Goal: Information Seeking & Learning: Compare options

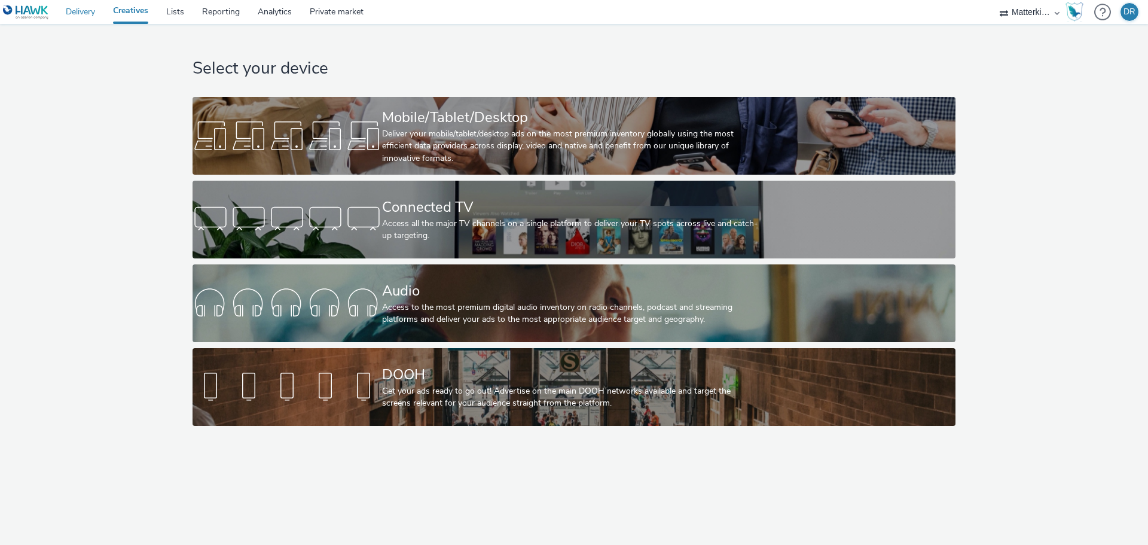
click at [85, 7] on link "Delivery" at bounding box center [80, 12] width 47 height 24
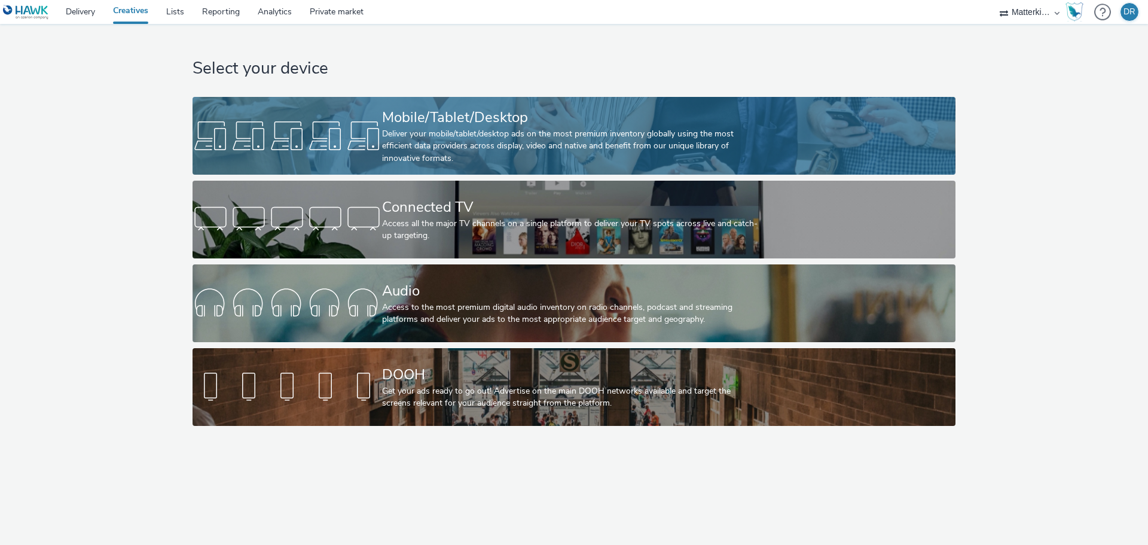
click at [486, 137] on div "Deliver your mobile/tablet/desktop ads on the most premium inventory globally u…" at bounding box center [571, 146] width 379 height 36
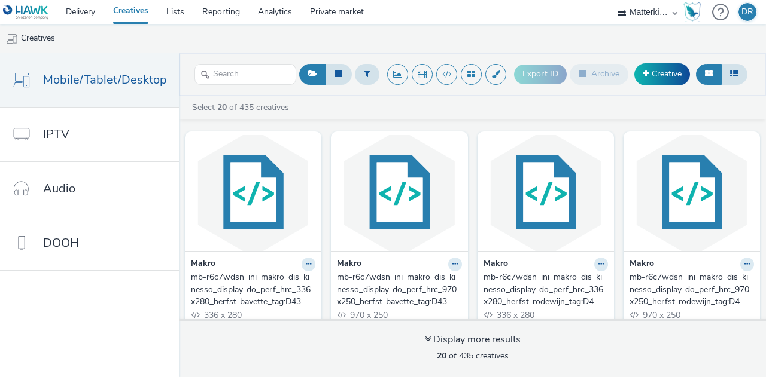
click at [249, 284] on div "mb-r6c7wdsn_ini_makro_dis_kinesso_display-do_perf_hrc_336x280_herfst-bavette_ta…" at bounding box center [251, 290] width 120 height 36
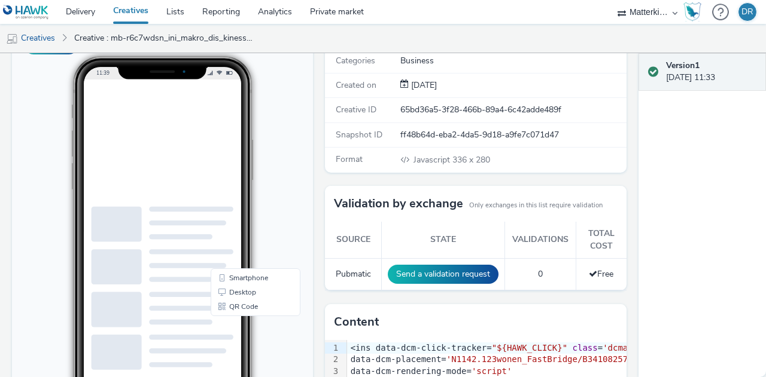
scroll to position [60, 0]
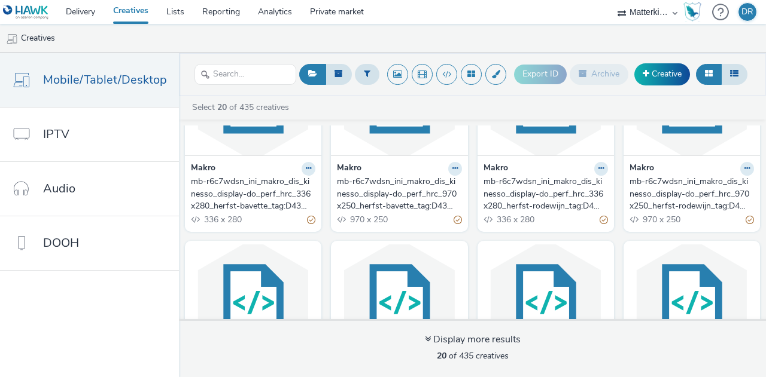
scroll to position [60, 0]
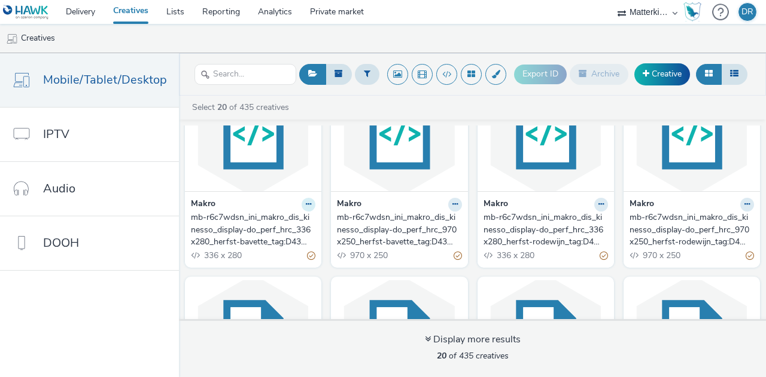
click at [303, 199] on button at bounding box center [308, 205] width 14 height 14
click at [115, 286] on nav "Mobile/Tablet/Desktop IPTV Audio DOOH" at bounding box center [89, 215] width 179 height 324
click at [281, 228] on div "mb-r6c7wdsn_ini_makro_dis_kinesso_display-do_perf_hrc_336x280_herfst-bavette_ta…" at bounding box center [251, 230] width 120 height 36
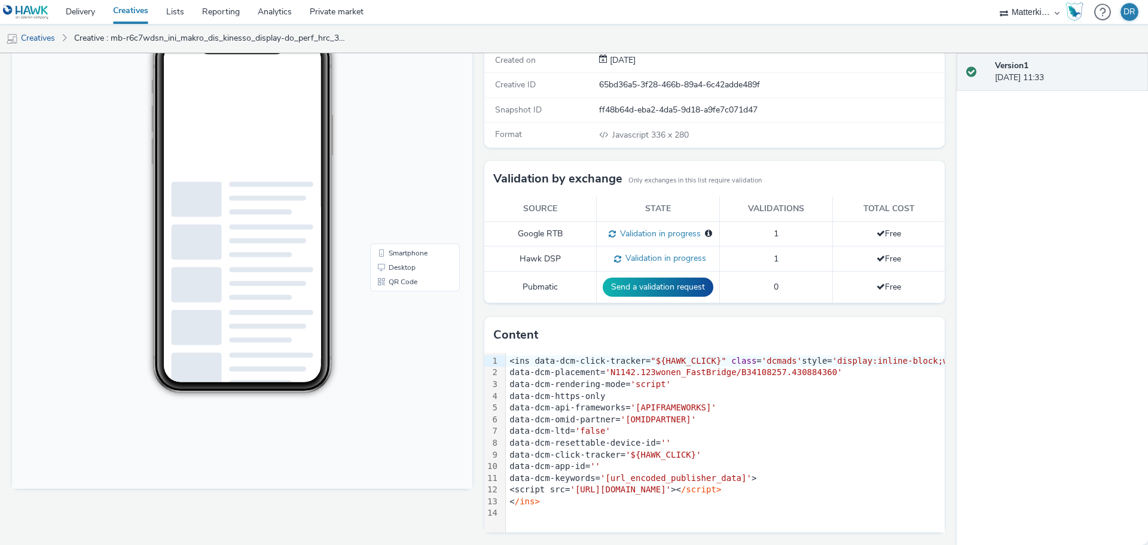
scroll to position [24, 0]
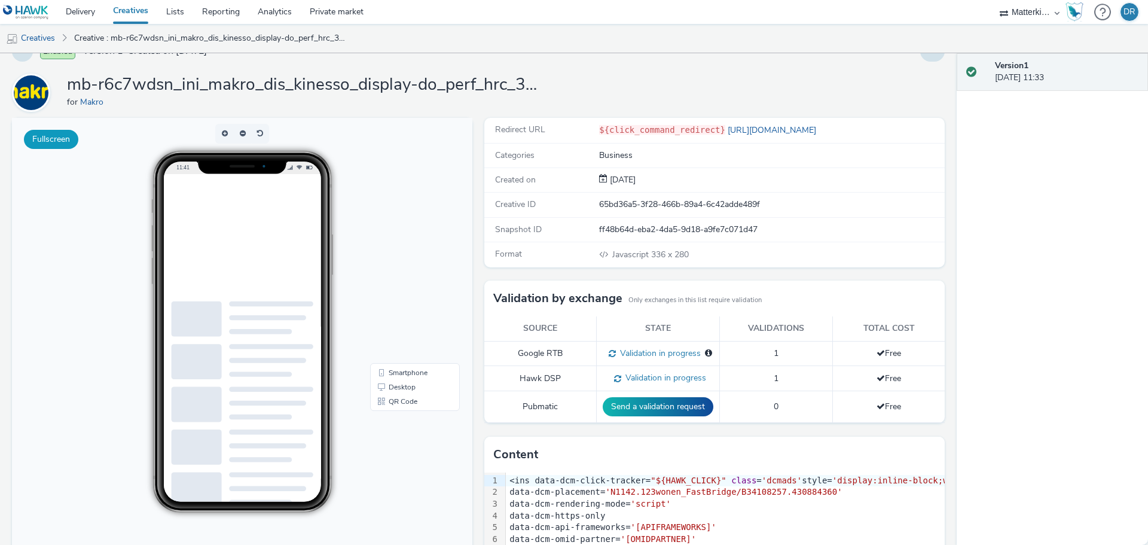
click at [65, 137] on button "Fullscreen" at bounding box center [51, 139] width 54 height 19
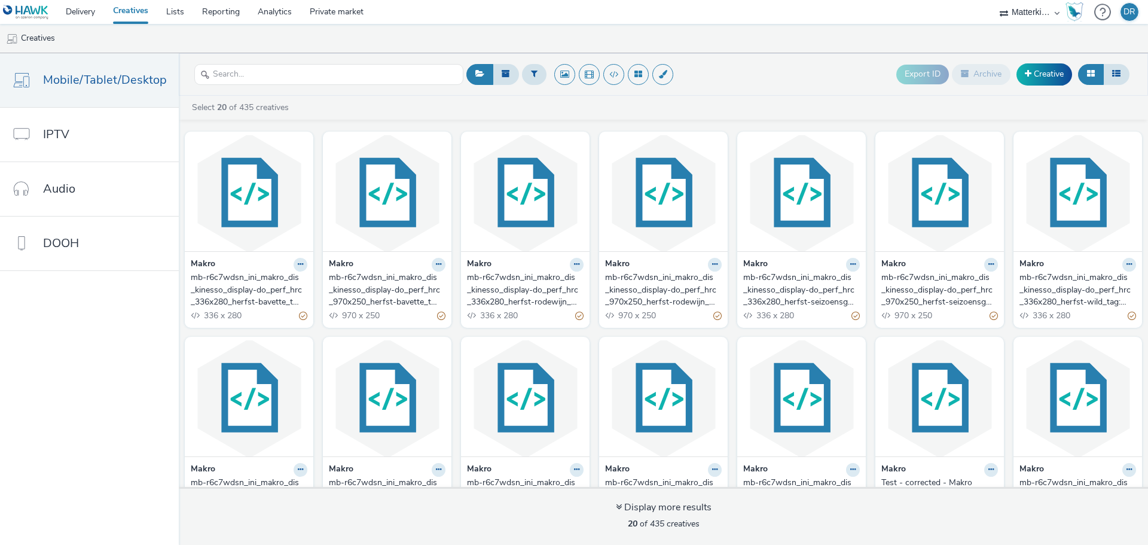
click at [260, 292] on div "mb-r6c7wdsn_ini_makro_dis_kinesso_display-do_perf_hrc_336x280_herfst-bavette_ta…" at bounding box center [247, 290] width 112 height 36
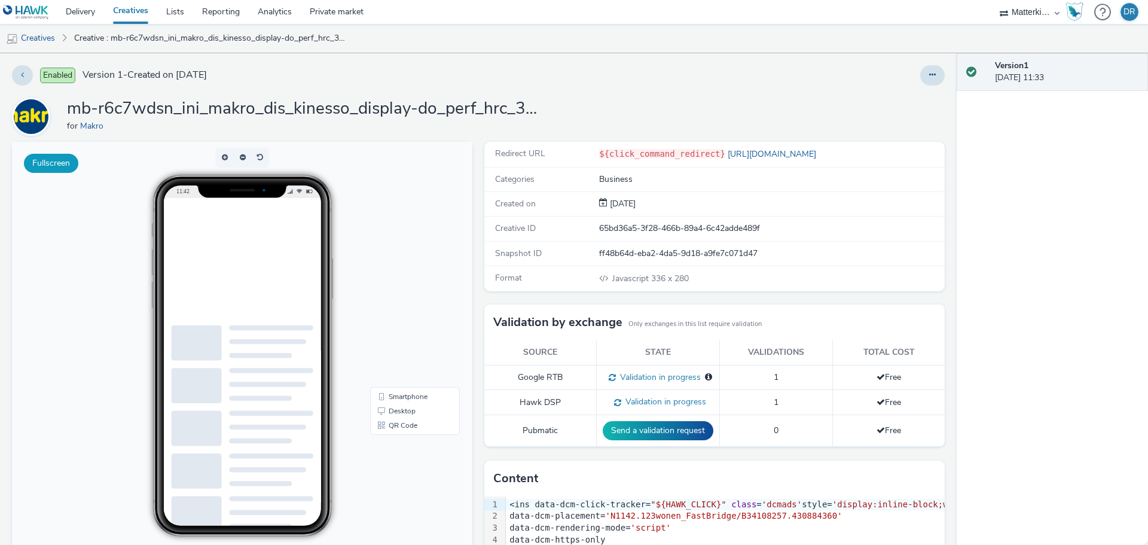
click at [45, 166] on button "Fullscreen" at bounding box center [51, 163] width 54 height 19
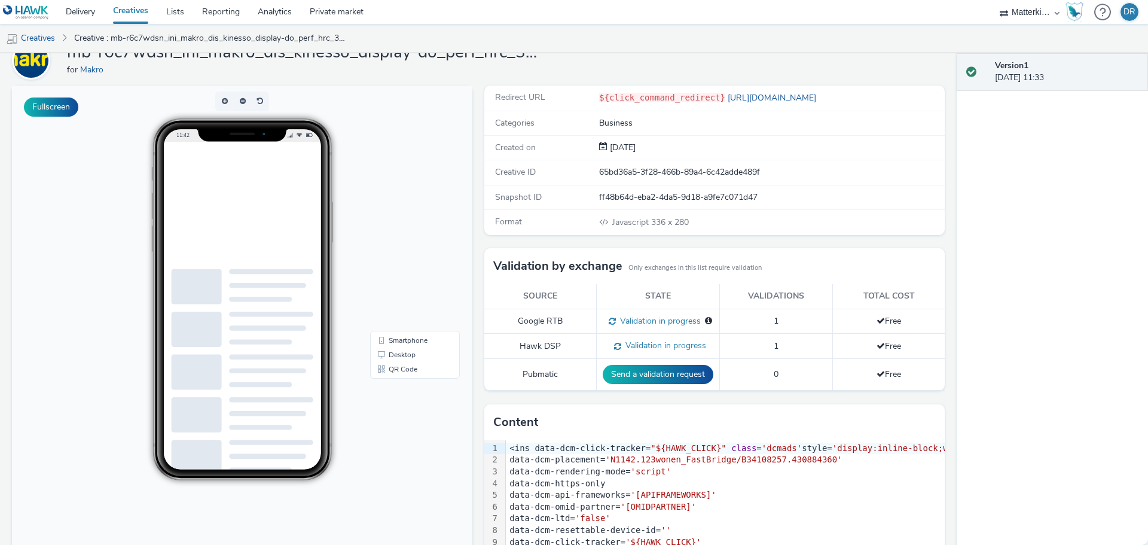
scroll to position [120, 0]
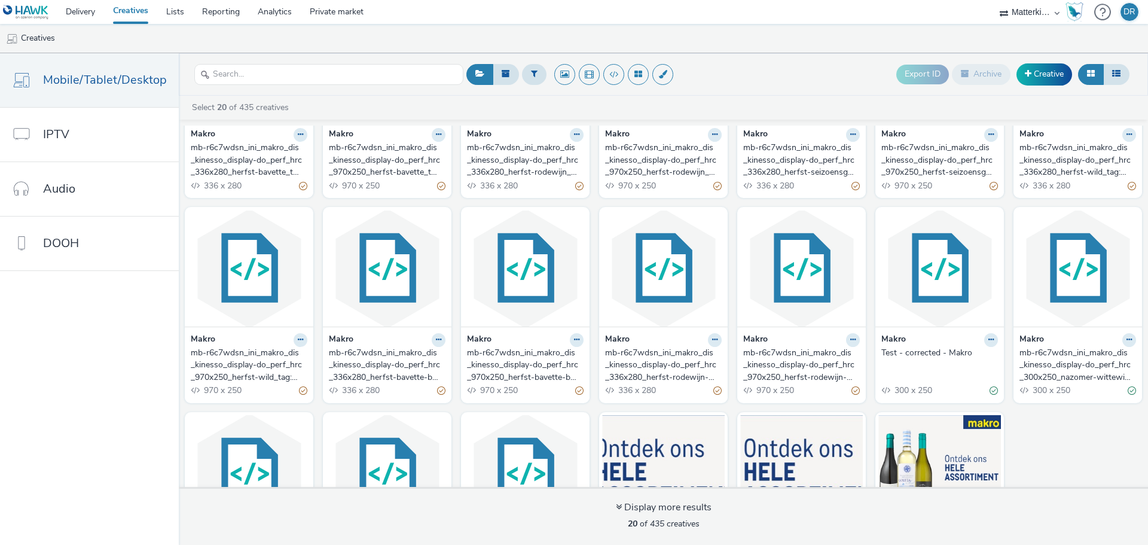
scroll to position [256, 0]
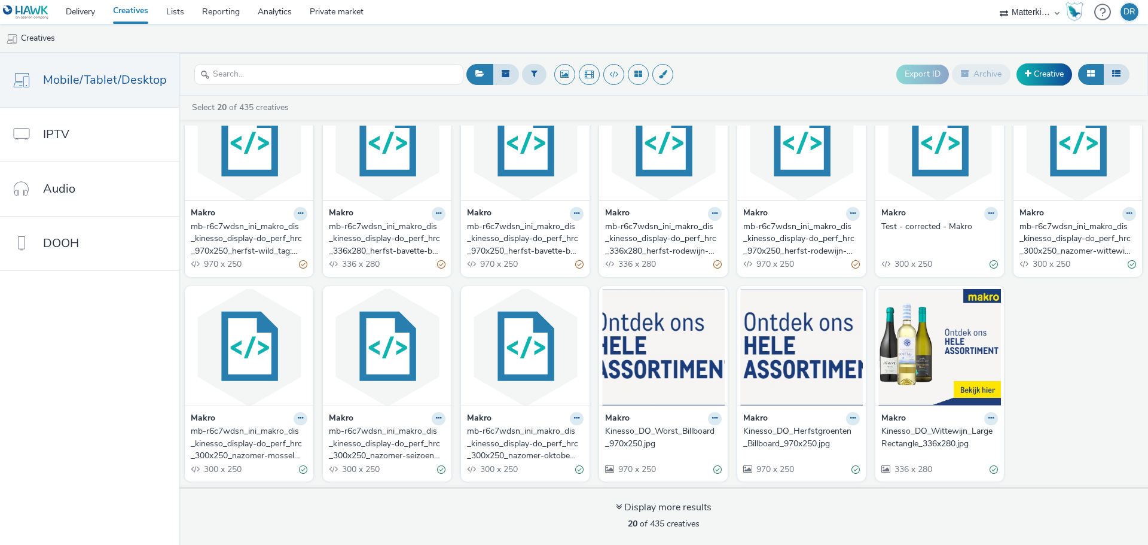
click at [537, 444] on div "mb-r6c7wdsn_ini_makro_dis_kinesso_display-do_perf_hrc_300x250_nazomer-oktoberfe…" at bounding box center [523, 443] width 112 height 36
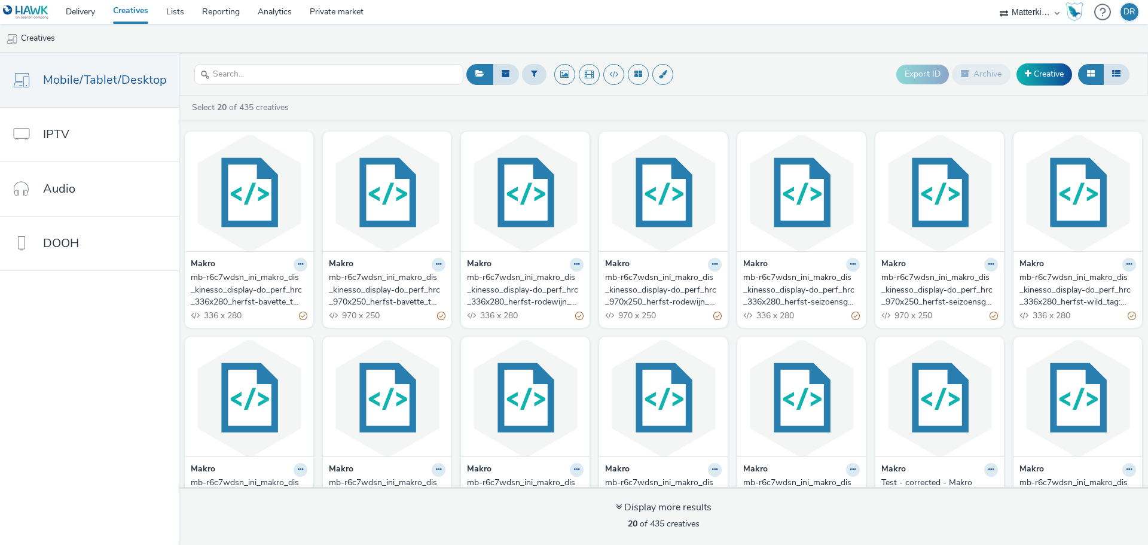
drag, startPoint x: 295, startPoint y: 261, endPoint x: 278, endPoint y: 267, distance: 17.8
click at [278, 267] on div "Makro" at bounding box center [249, 265] width 117 height 14
click at [298, 266] on icon at bounding box center [300, 264] width 5 height 7
click at [136, 312] on nav "Mobile/Tablet/Desktop IPTV Audio DOOH" at bounding box center [89, 299] width 179 height 492
click at [256, 208] on img at bounding box center [249, 193] width 123 height 117
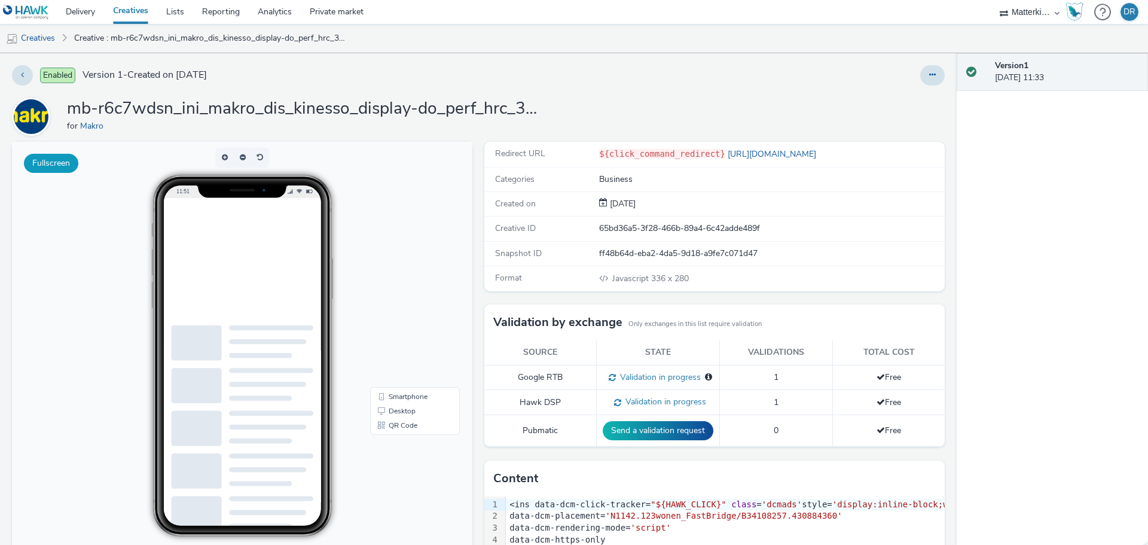
drag, startPoint x: 65, startPoint y: 158, endPoint x: 50, endPoint y: 161, distance: 15.1
click at [50, 161] on button "Fullscreen" at bounding box center [51, 163] width 54 height 19
click at [726, 154] on link "[URL][DOMAIN_NAME]" at bounding box center [774, 153] width 96 height 11
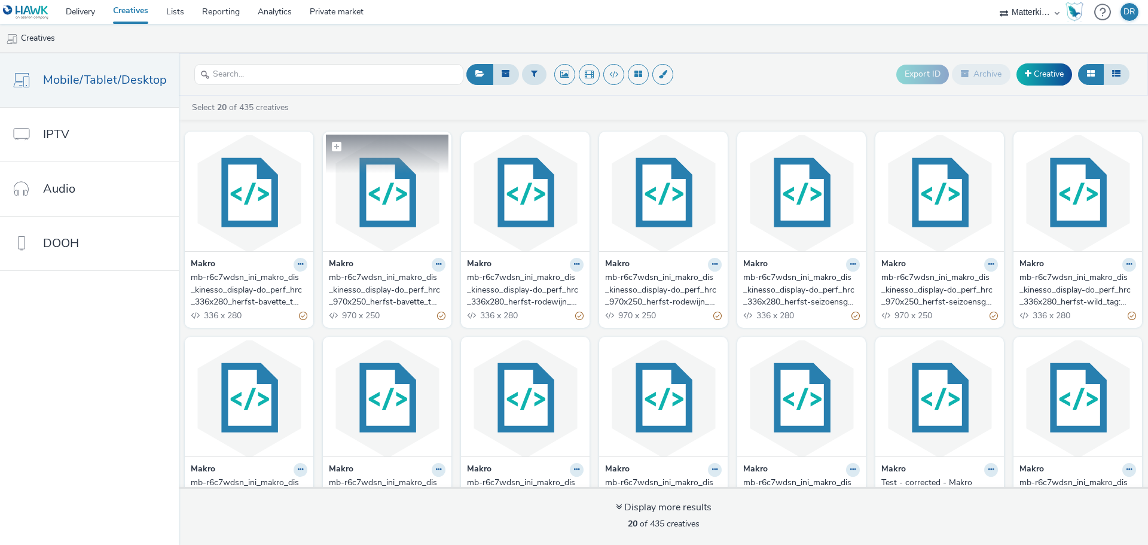
click at [389, 204] on img at bounding box center [387, 193] width 123 height 117
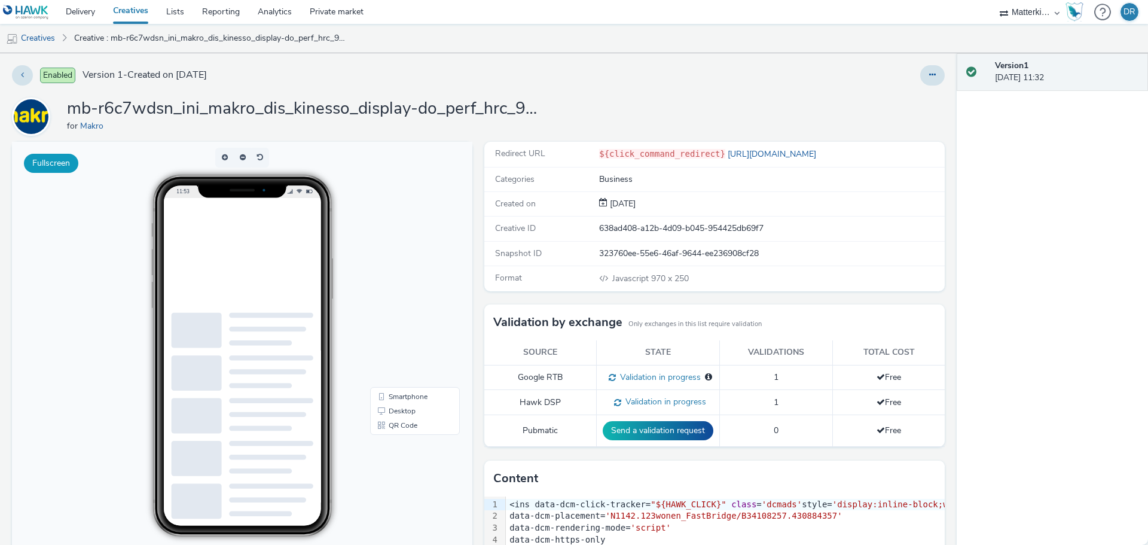
click at [35, 158] on button "Fullscreen" at bounding box center [51, 163] width 54 height 19
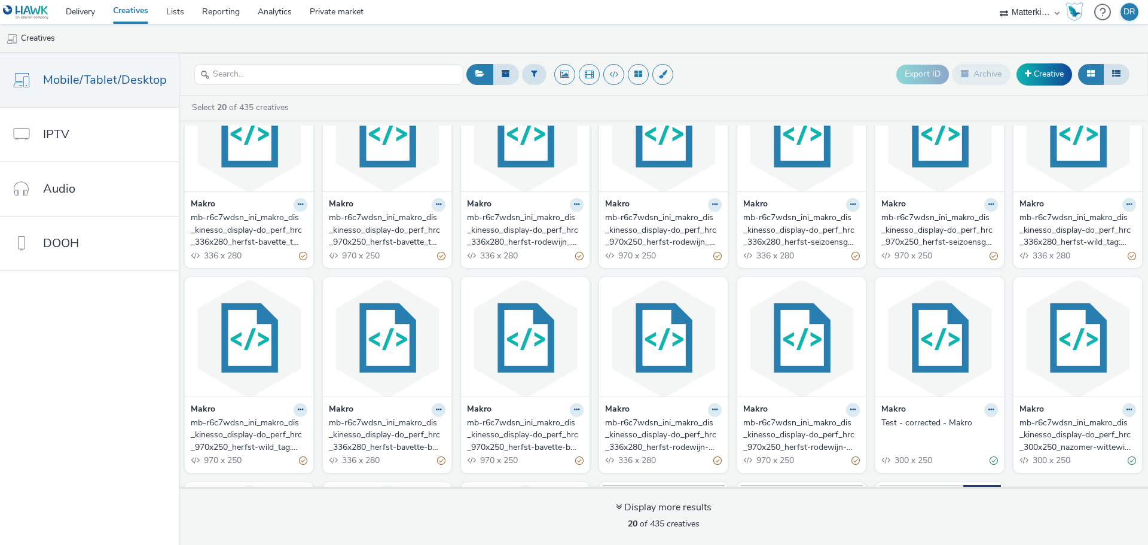
scroll to position [120, 0]
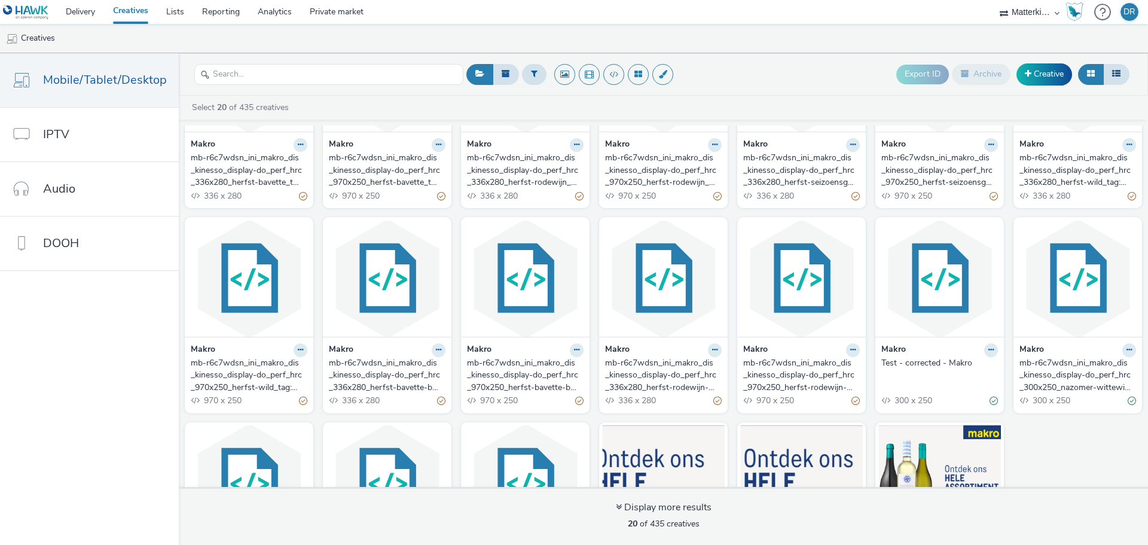
click at [813, 389] on div "mb-r6c7wdsn_ini_makro_dis_kinesso_display-do_perf_hrc_970x250_herfst-rodewijn-b…" at bounding box center [799, 375] width 112 height 36
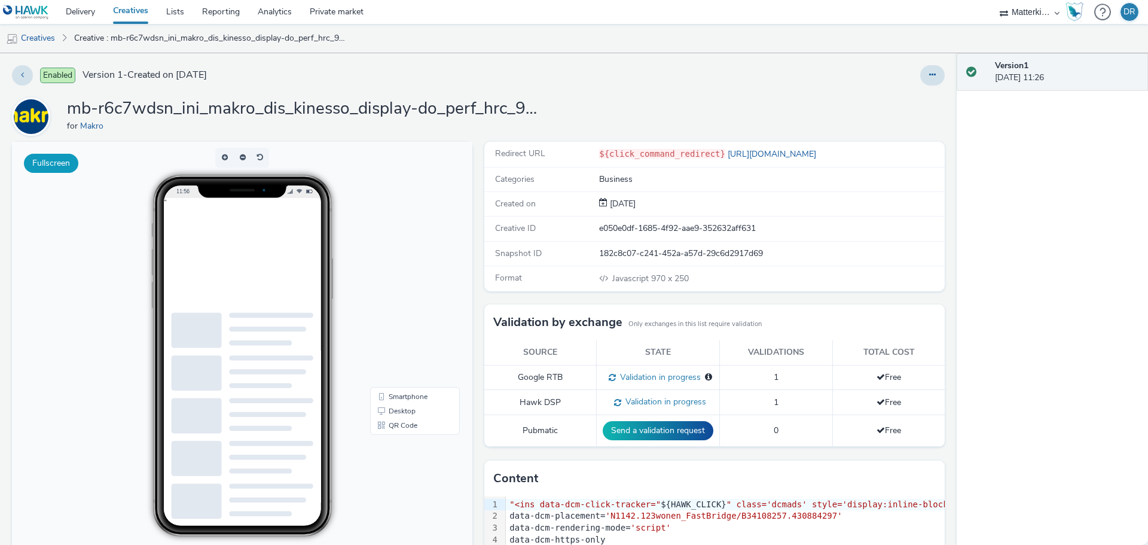
click at [65, 160] on button "Fullscreen" at bounding box center [51, 163] width 54 height 19
click at [26, 78] on button at bounding box center [22, 75] width 21 height 20
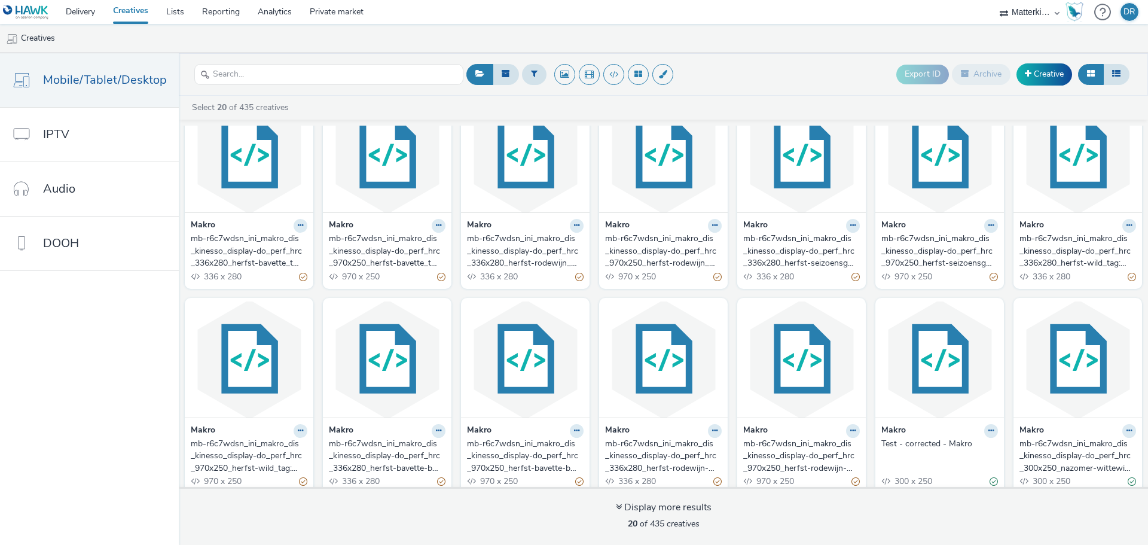
scroll to position [60, 0]
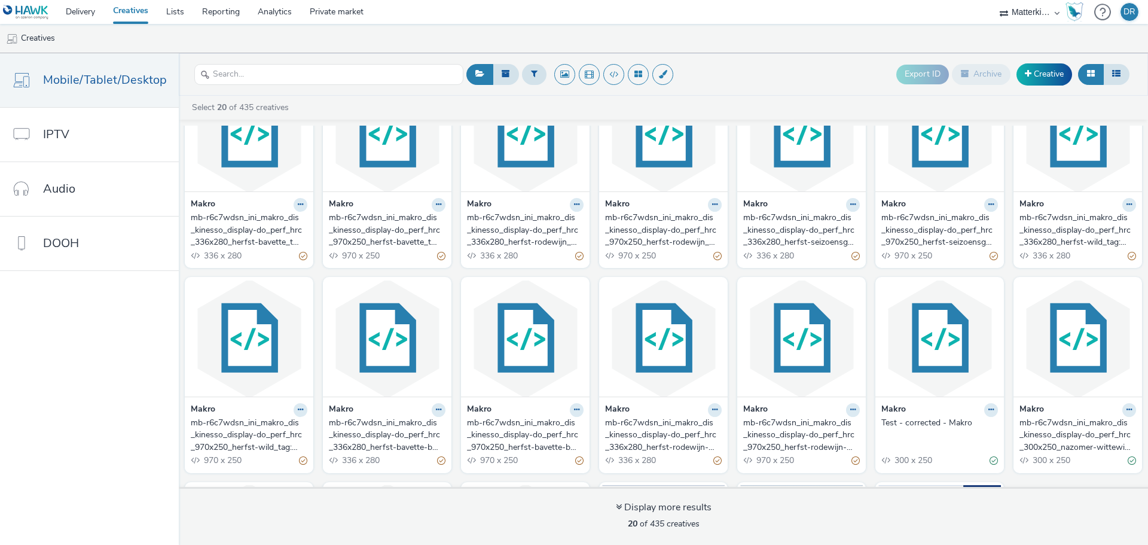
click at [680, 179] on img at bounding box center [663, 133] width 123 height 117
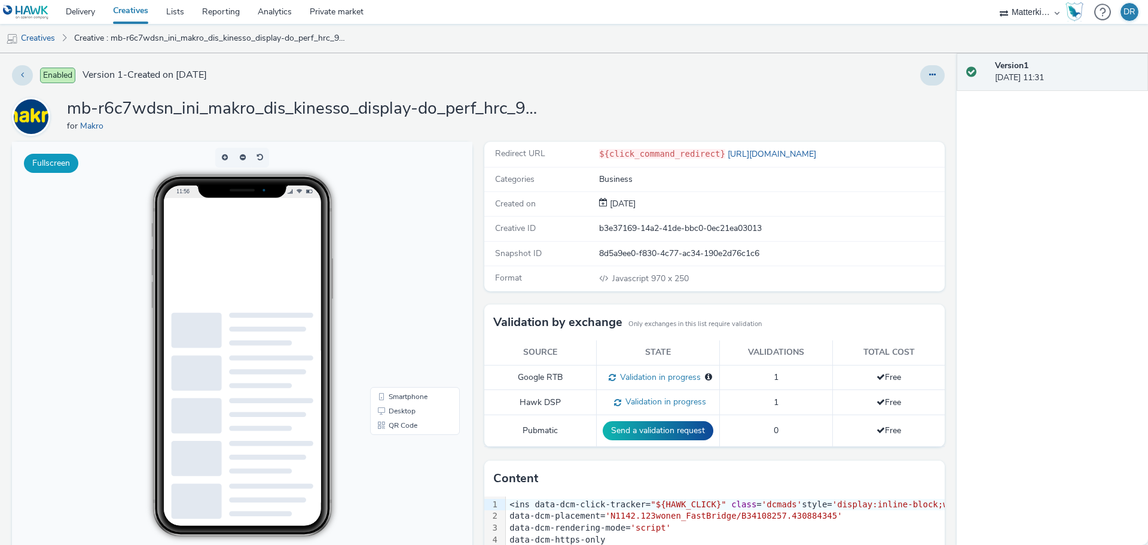
click at [67, 169] on button "Fullscreen" at bounding box center [51, 163] width 54 height 19
click at [17, 74] on button at bounding box center [22, 75] width 21 height 20
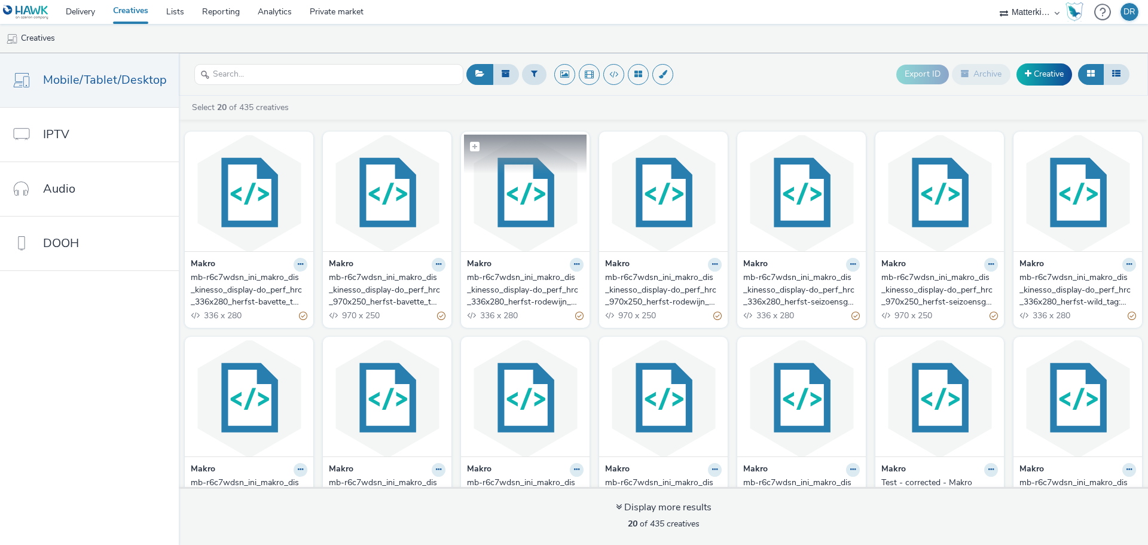
click at [501, 220] on img at bounding box center [525, 193] width 123 height 117
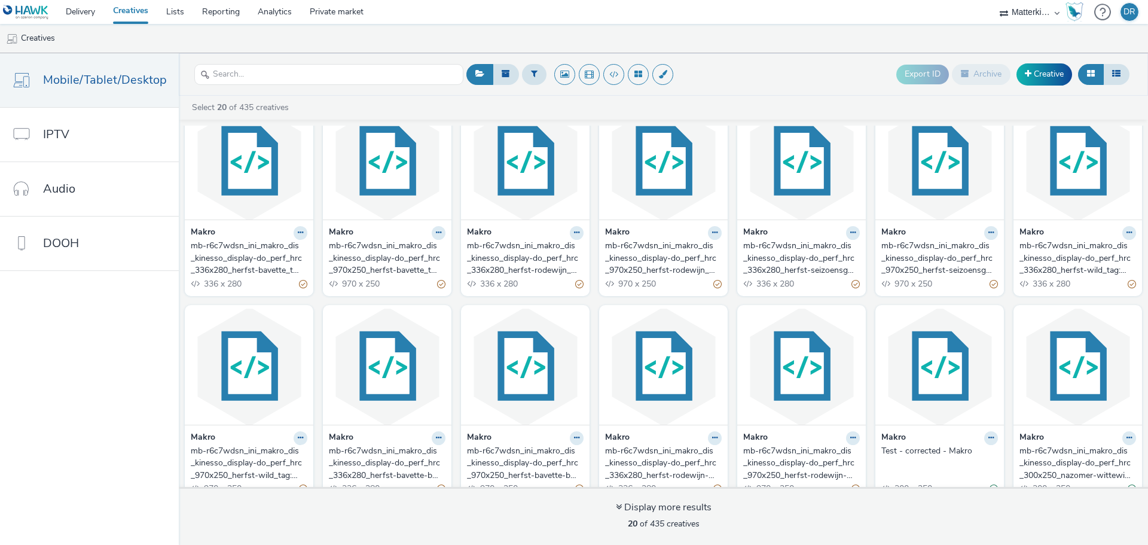
scroll to position [60, 0]
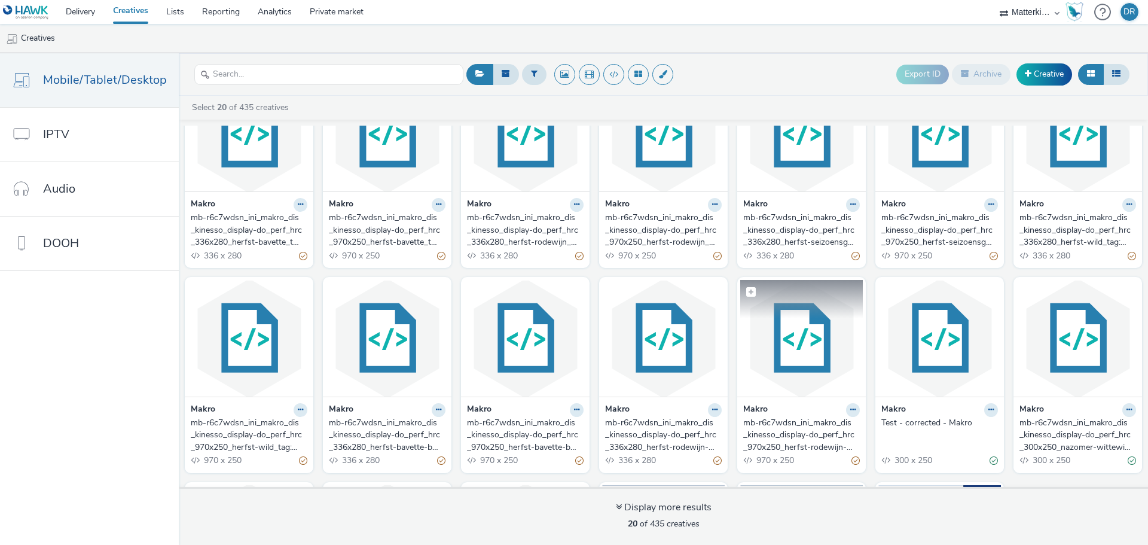
click at [771, 344] on img at bounding box center [801, 338] width 123 height 117
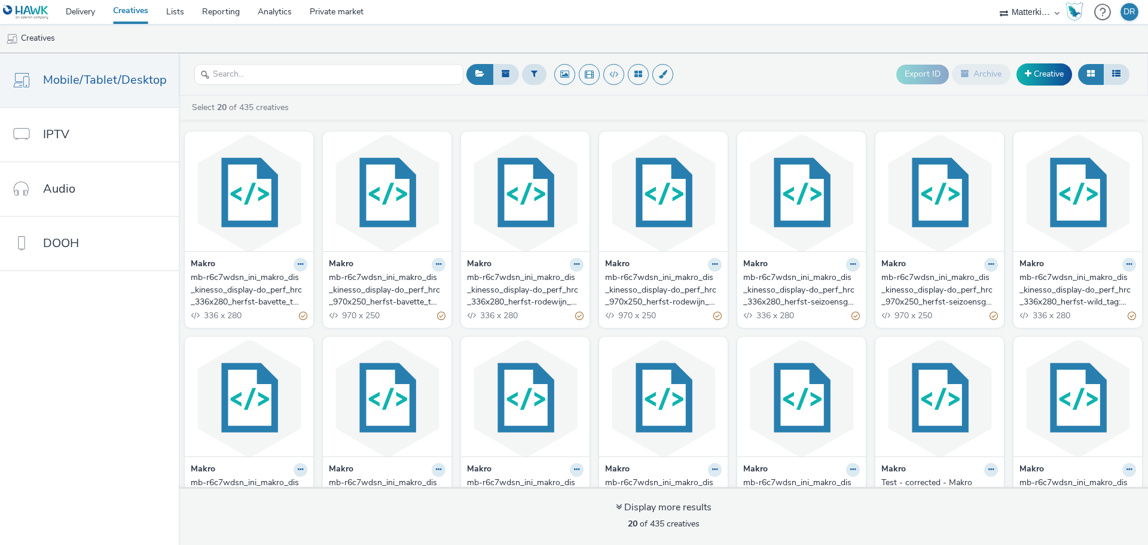
click at [275, 294] on div "mb-r6c7wdsn_ini_makro_dis_kinesso_display-do_perf_hrc_336x280_herfst-bavette_ta…" at bounding box center [247, 290] width 112 height 36
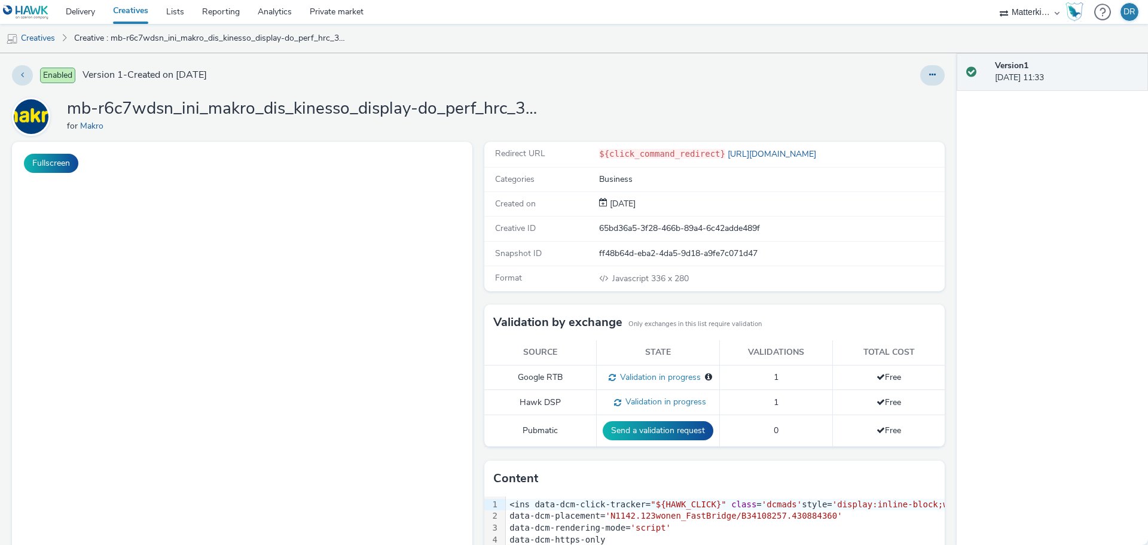
click at [524, 111] on h1 "mb-r6c7wdsn_ini_makro_dis_kinesso_display-do_perf_hrc_336x280_herfst-bavette_ta…" at bounding box center [306, 108] width 478 height 23
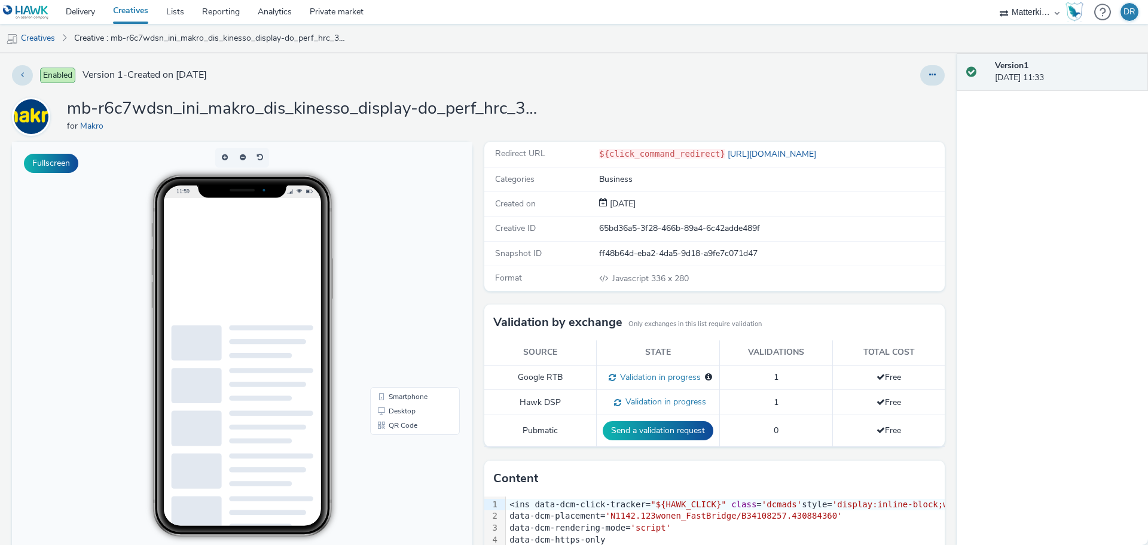
drag, startPoint x: 526, startPoint y: 103, endPoint x: 514, endPoint y: 100, distance: 12.9
click at [514, 100] on h1 "mb-r6c7wdsn_ini_makro_dis_kinesso_display-do_perf_hrc_336x280_herfst-bavette_ta…" at bounding box center [306, 108] width 478 height 23
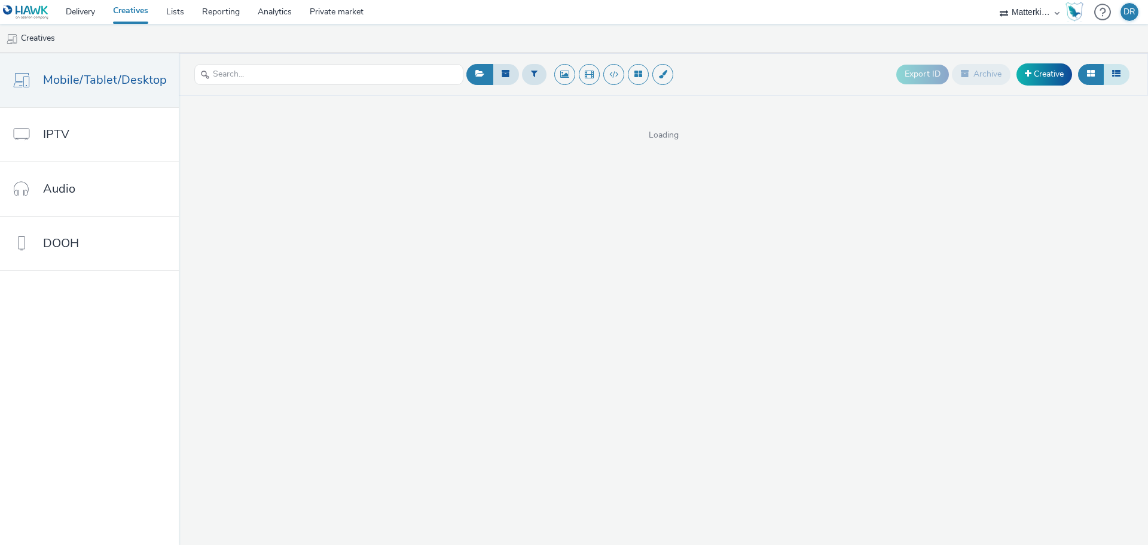
click at [1116, 75] on icon at bounding box center [1116, 73] width 8 height 8
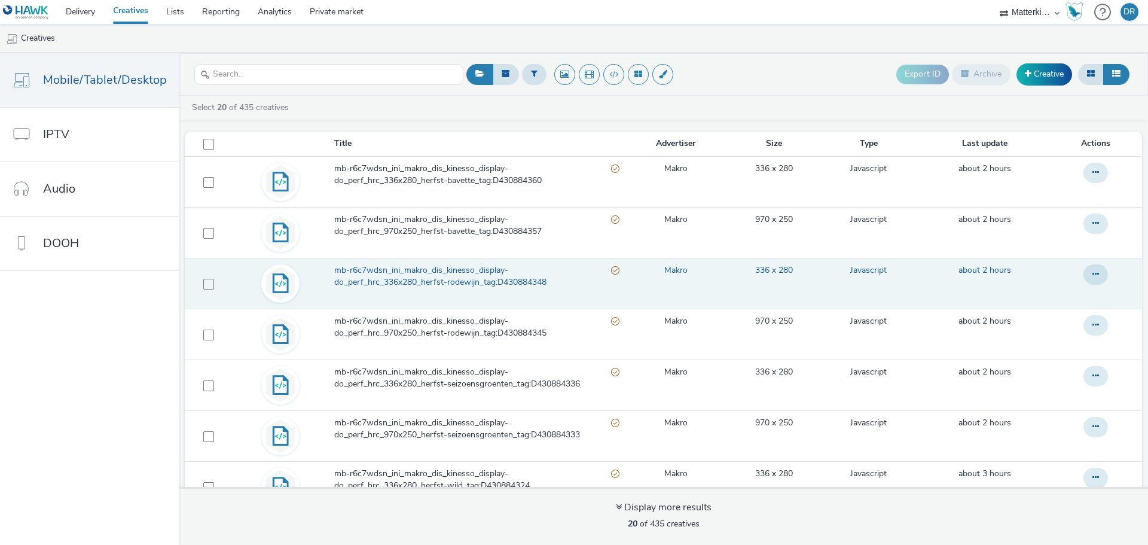
click at [413, 279] on span "mb-r6c7wdsn_ini_makro_dis_kinesso_display-do_perf_hrc_336x280_herfst-rodewijn_t…" at bounding box center [472, 276] width 277 height 25
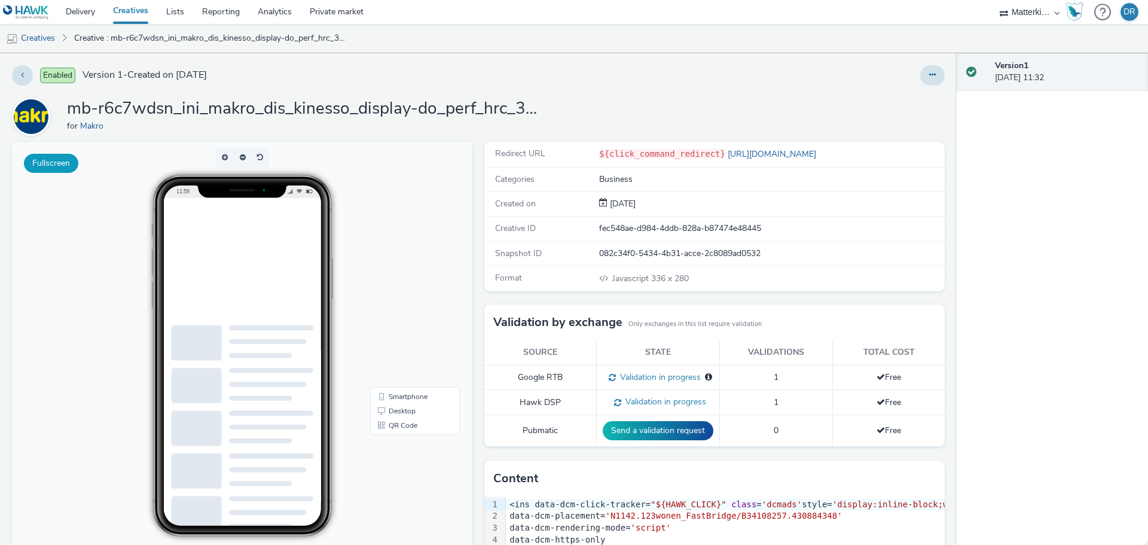
click at [59, 158] on button "Fullscreen" at bounding box center [51, 163] width 54 height 19
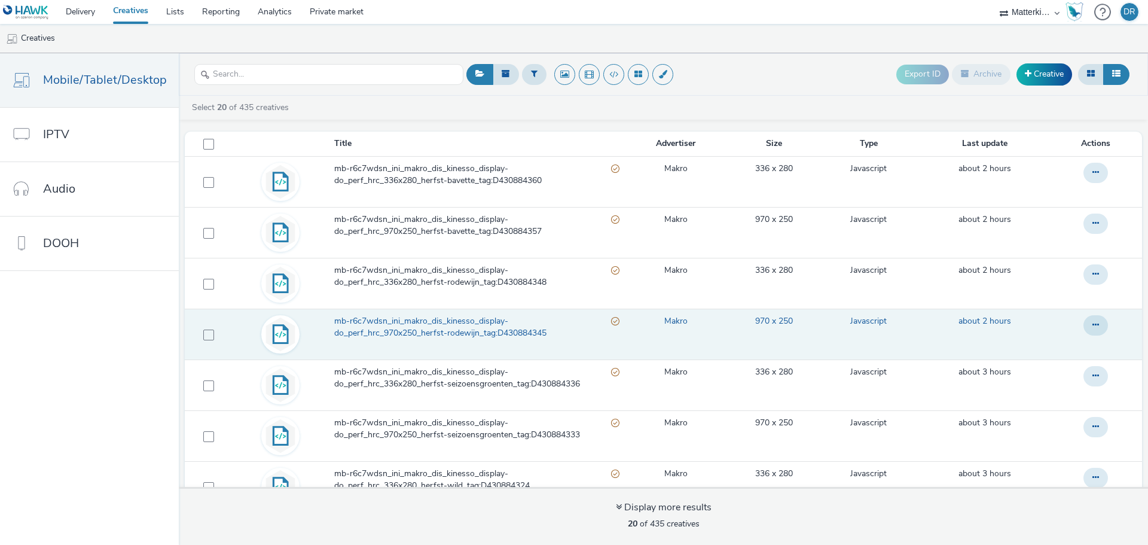
click at [440, 329] on span "mb-r6c7wdsn_ini_makro_dis_kinesso_display-do_perf_hrc_970x250_herfst-rodewijn_t…" at bounding box center [472, 327] width 277 height 25
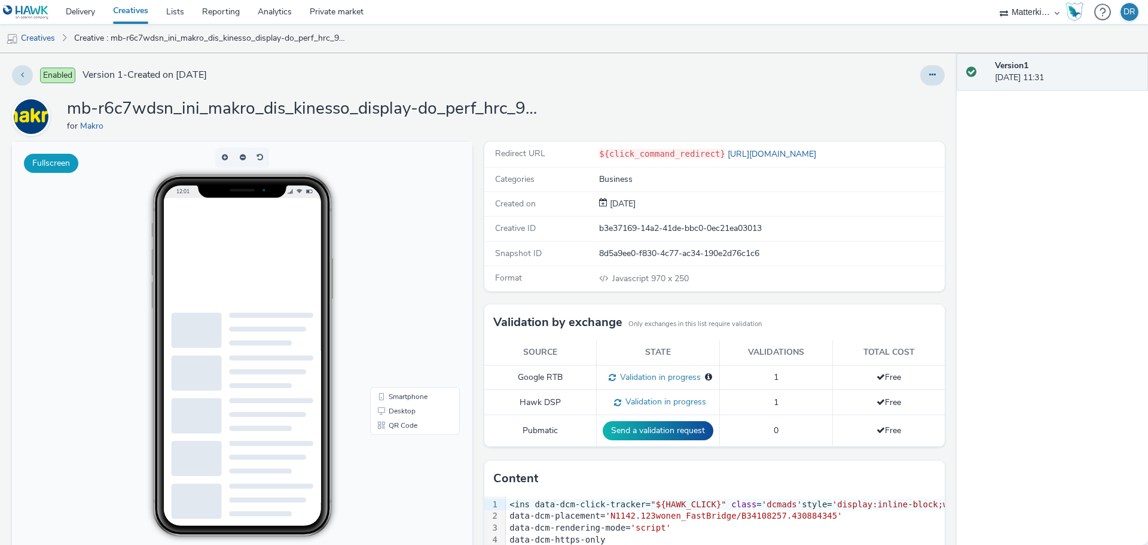
click at [61, 165] on button "Fullscreen" at bounding box center [51, 163] width 54 height 19
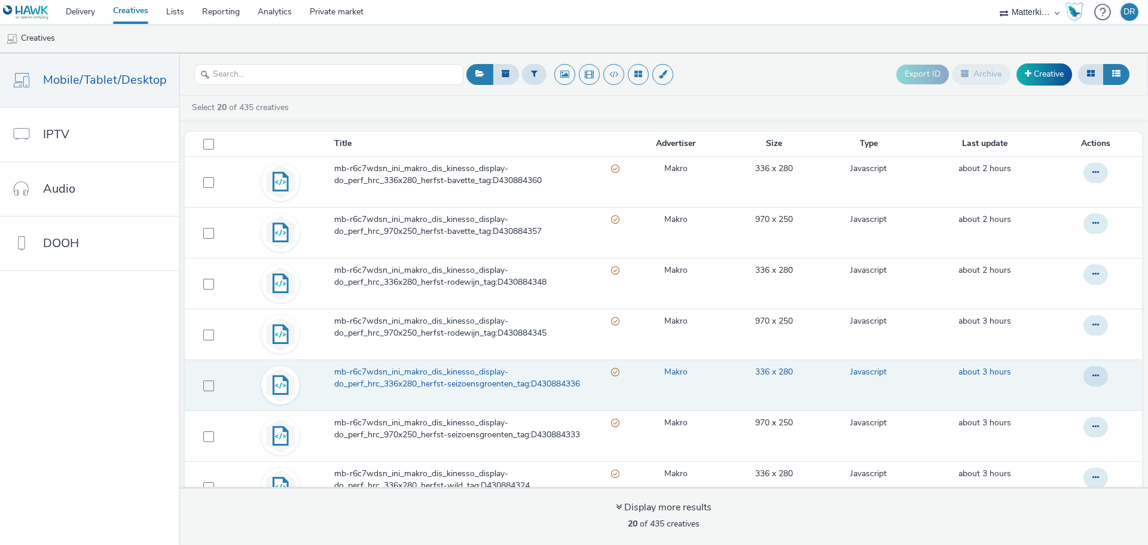
scroll to position [60, 0]
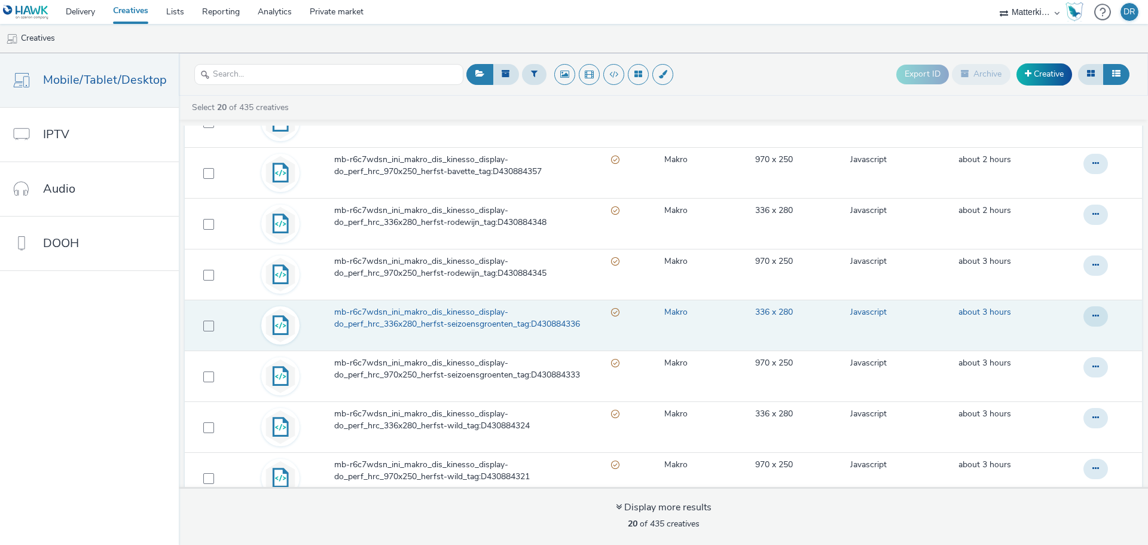
click at [484, 316] on span "mb-r6c7wdsn_ini_makro_dis_kinesso_display-do_perf_hrc_336x280_herfst-seizoensgr…" at bounding box center [472, 318] width 277 height 25
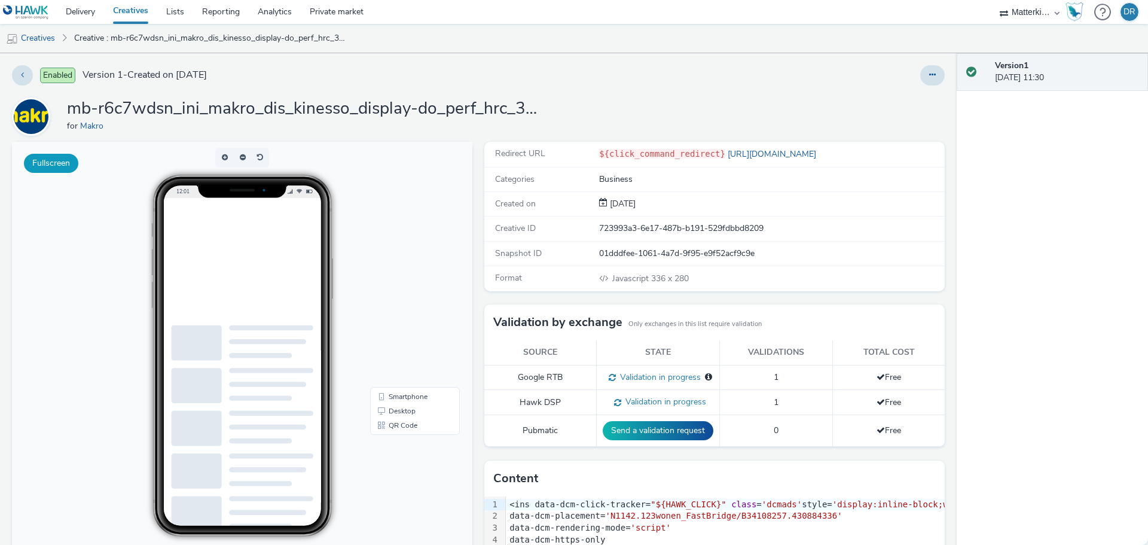
click at [66, 157] on button "Fullscreen" at bounding box center [51, 163] width 54 height 19
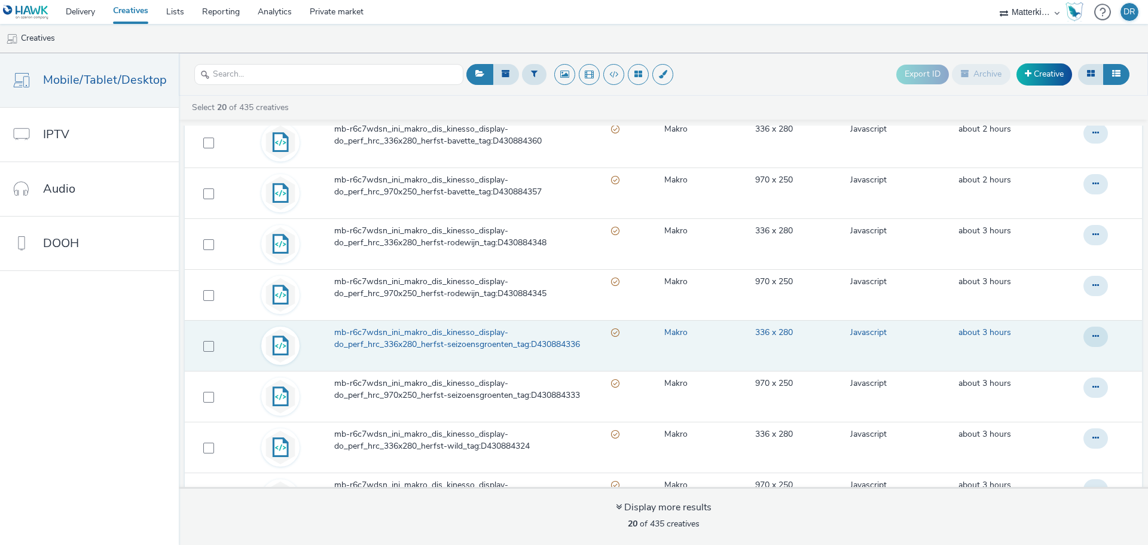
scroll to position [60, 0]
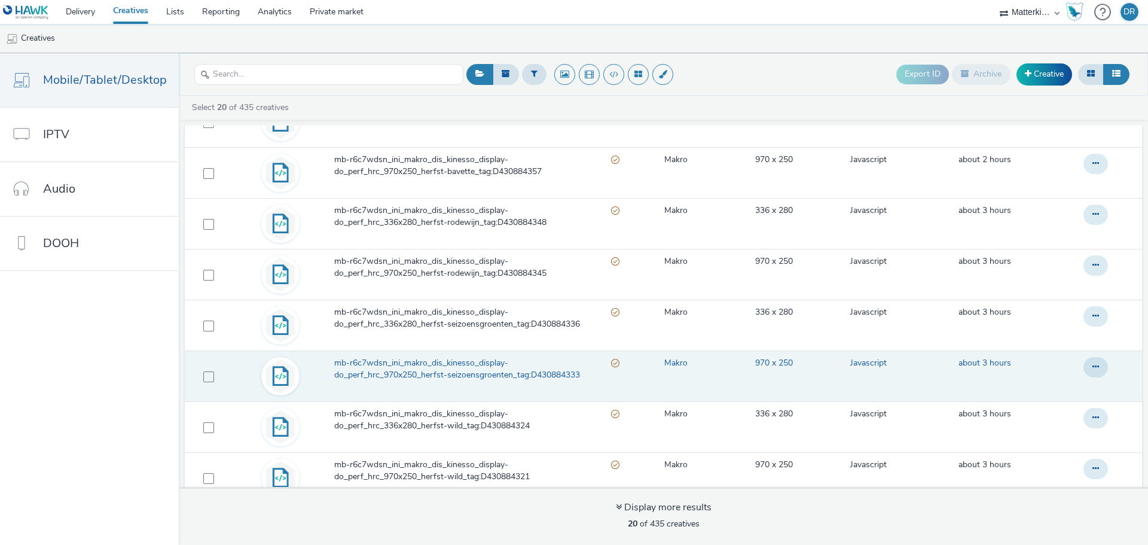
click at [469, 373] on span "mb-r6c7wdsn_ini_makro_dis_kinesso_display-do_perf_hrc_970x250_herfst-seizoensgr…" at bounding box center [472, 369] width 277 height 25
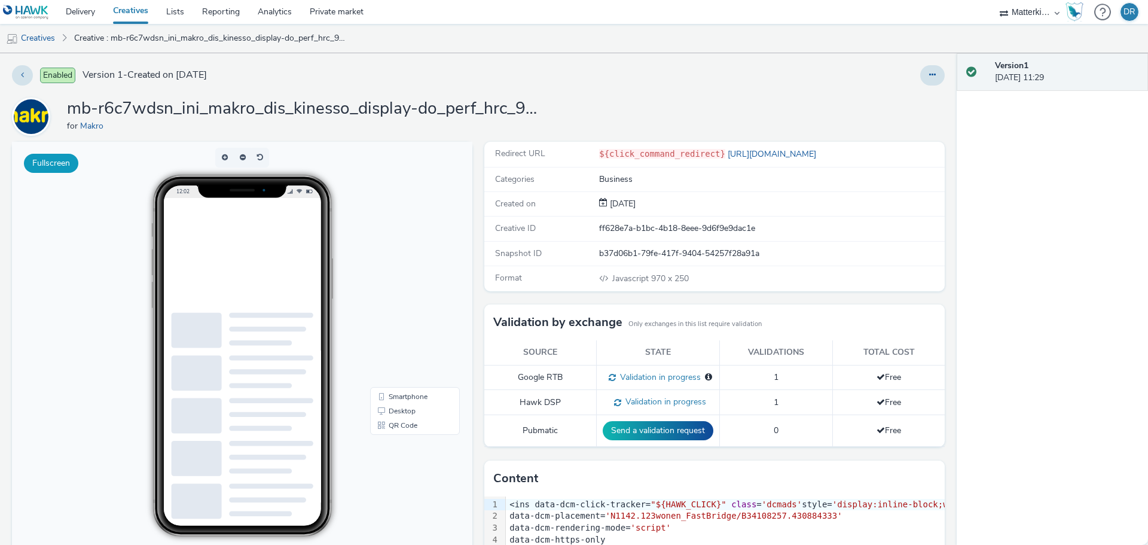
click at [42, 163] on button "Fullscreen" at bounding box center [51, 163] width 54 height 19
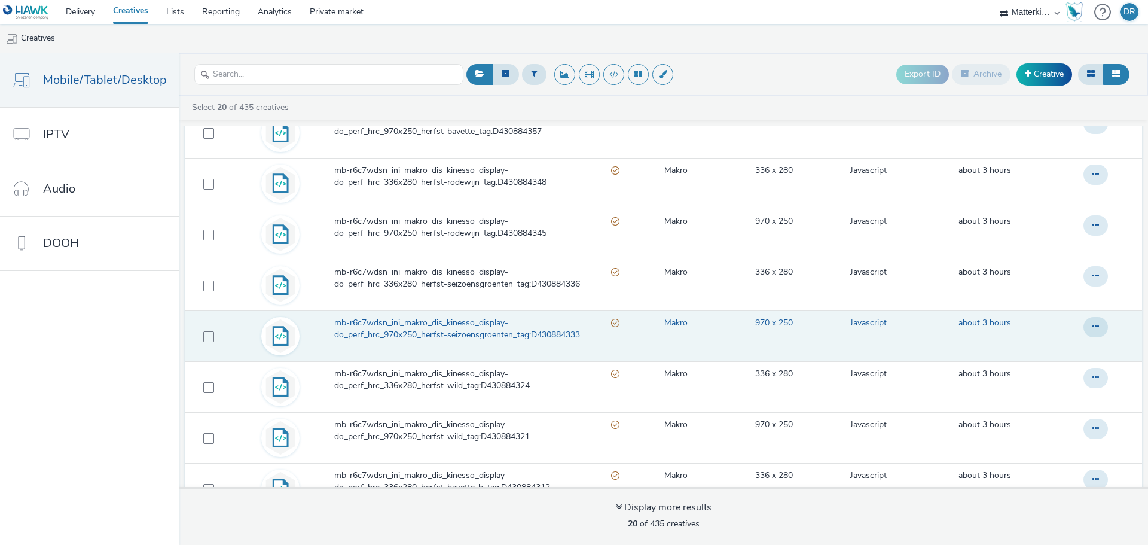
scroll to position [120, 0]
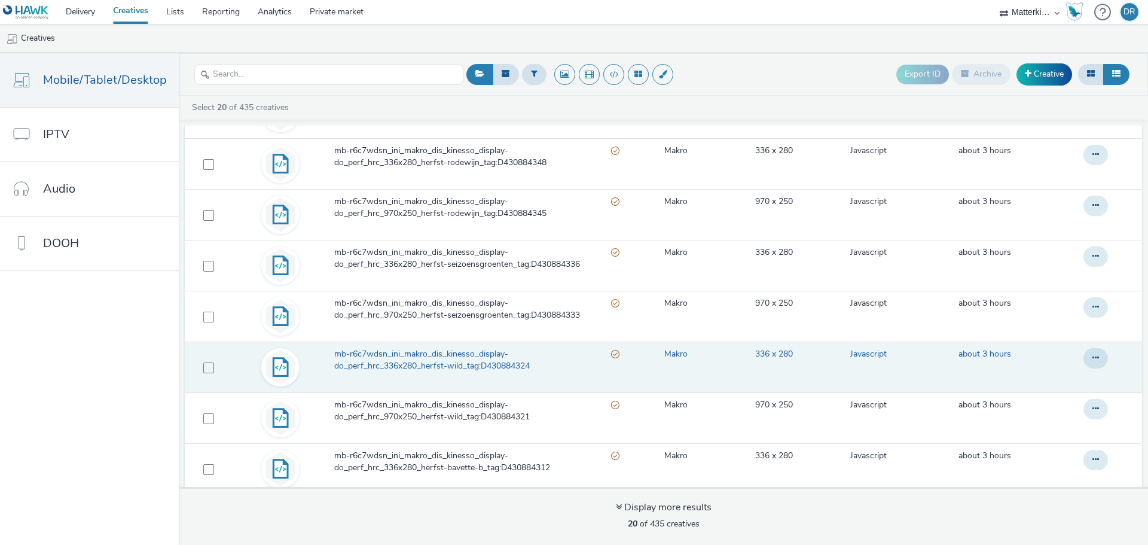
click at [483, 365] on span "mb-r6c7wdsn_ini_makro_dis_kinesso_display-do_perf_hrc_336x280_herfst-wild_tag:D…" at bounding box center [472, 360] width 277 height 25
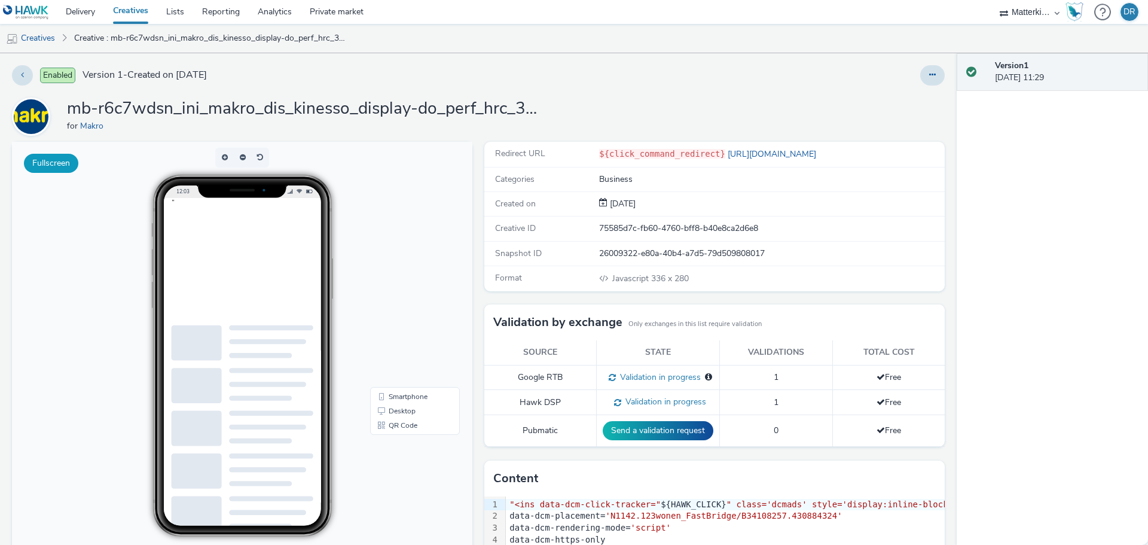
click at [59, 161] on button "Fullscreen" at bounding box center [51, 163] width 54 height 19
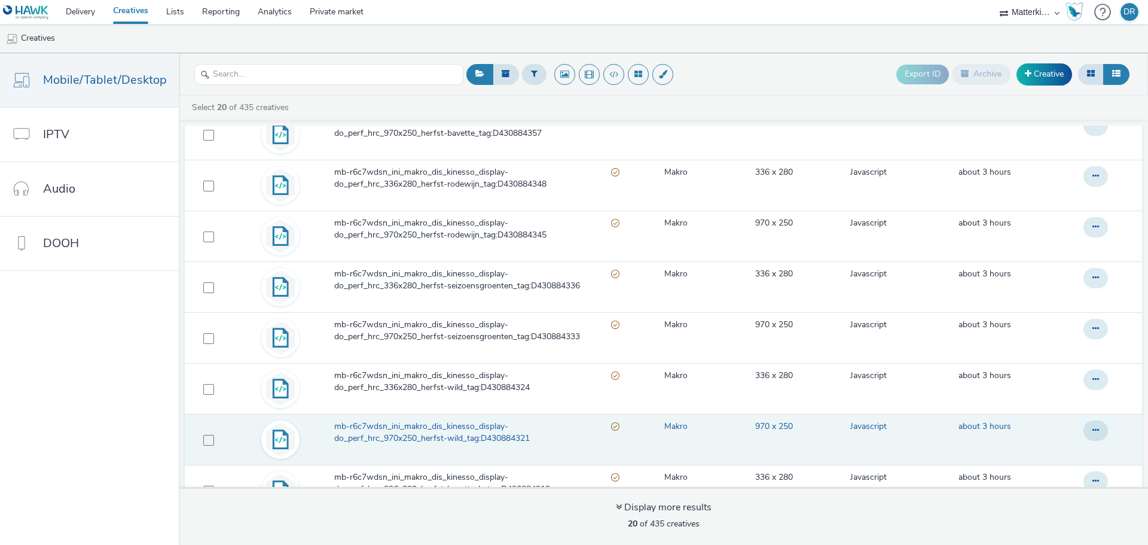
scroll to position [120, 0]
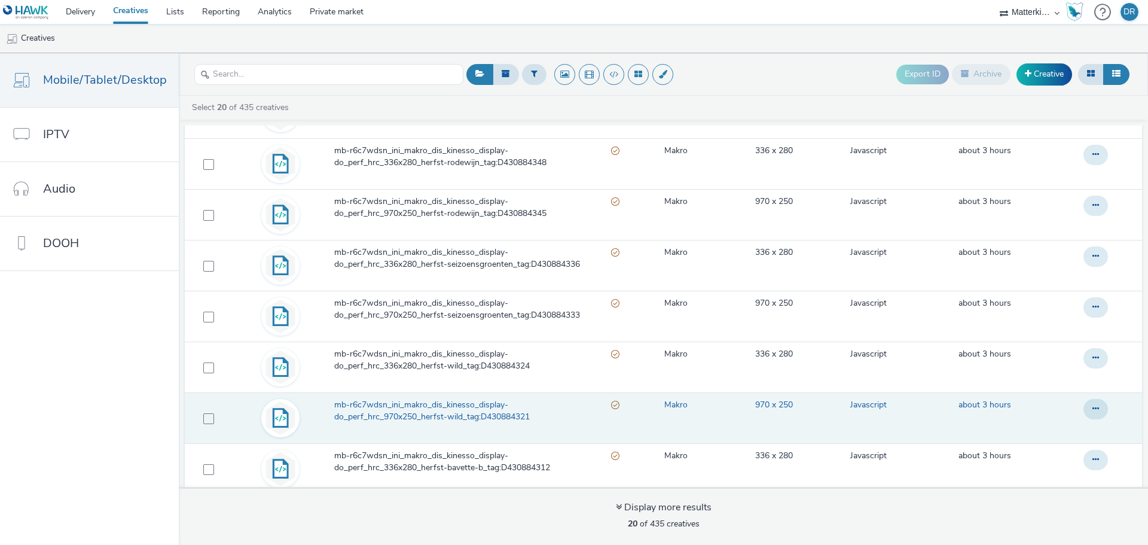
click at [484, 417] on span "mb-r6c7wdsn_ini_makro_dis_kinesso_display-do_perf_hrc_970x250_herfst-wild_tag:D…" at bounding box center [472, 411] width 277 height 25
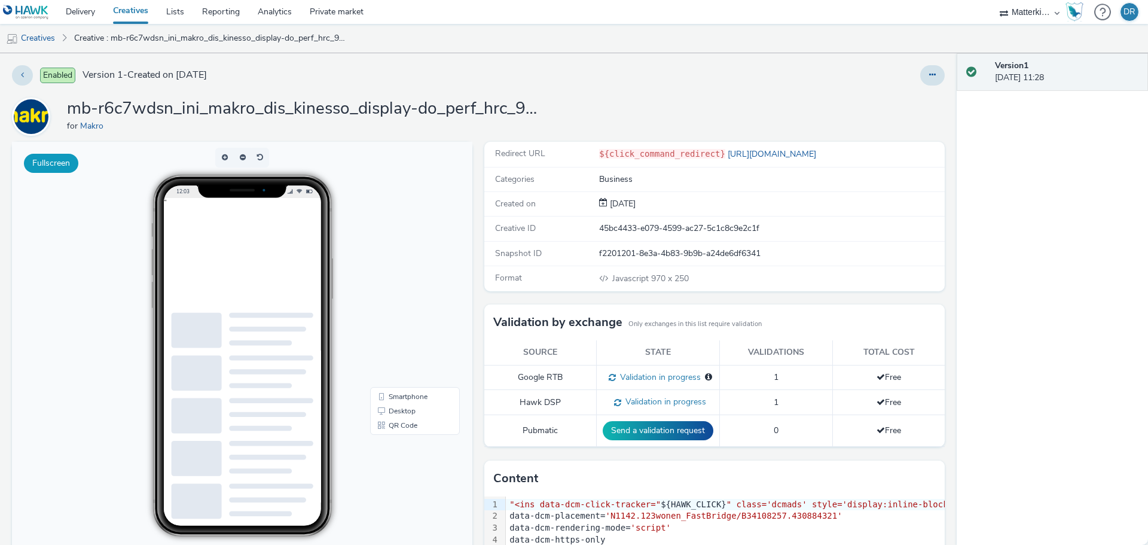
click at [65, 160] on button "Fullscreen" at bounding box center [51, 163] width 54 height 19
